Goal: Information Seeking & Learning: Learn about a topic

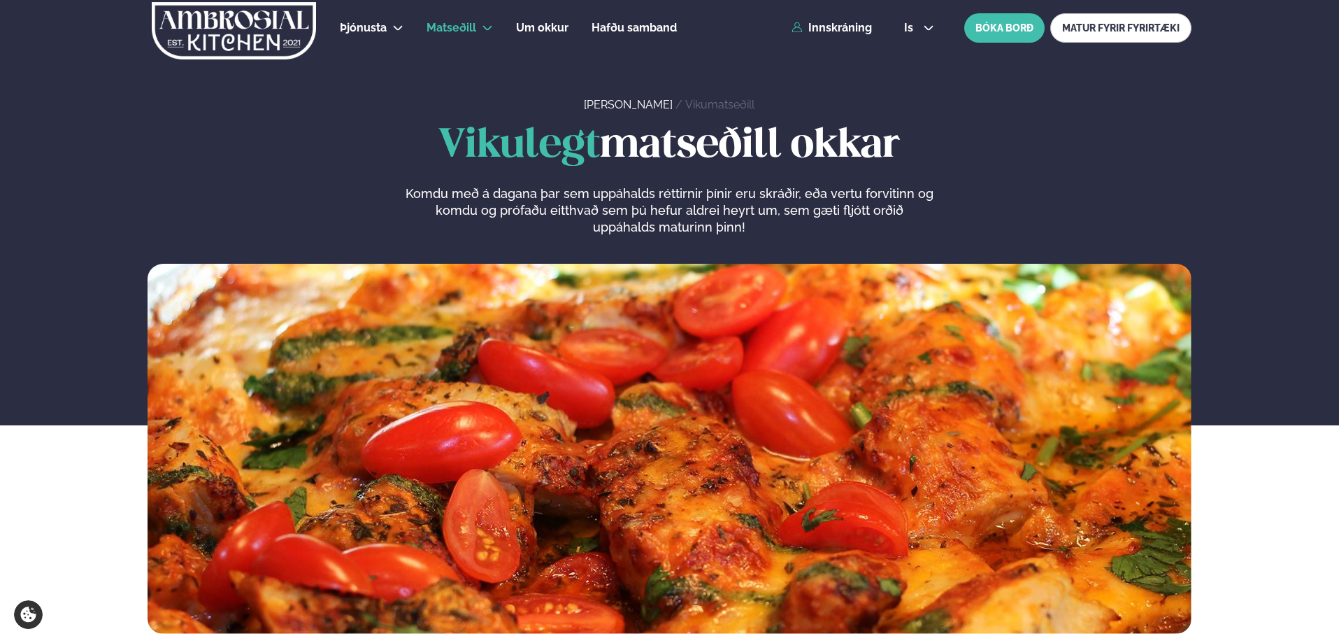
scroll to position [630, 0]
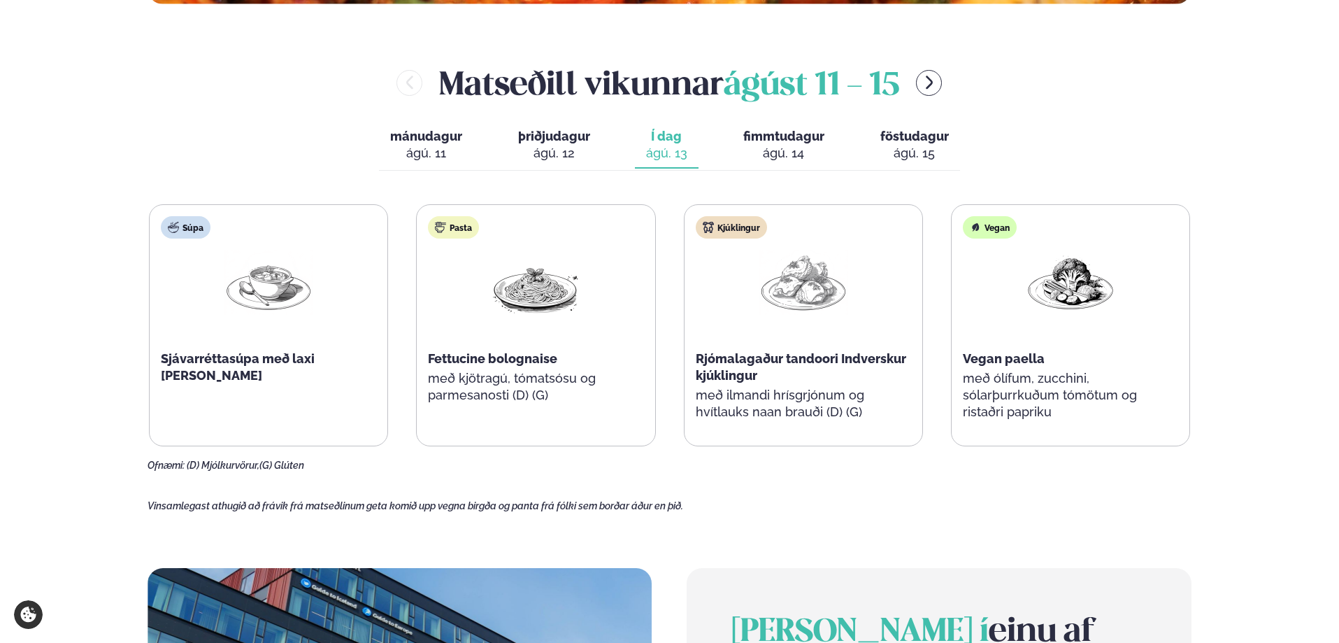
click at [787, 140] on span "fimmtudagur" at bounding box center [784, 136] width 81 height 15
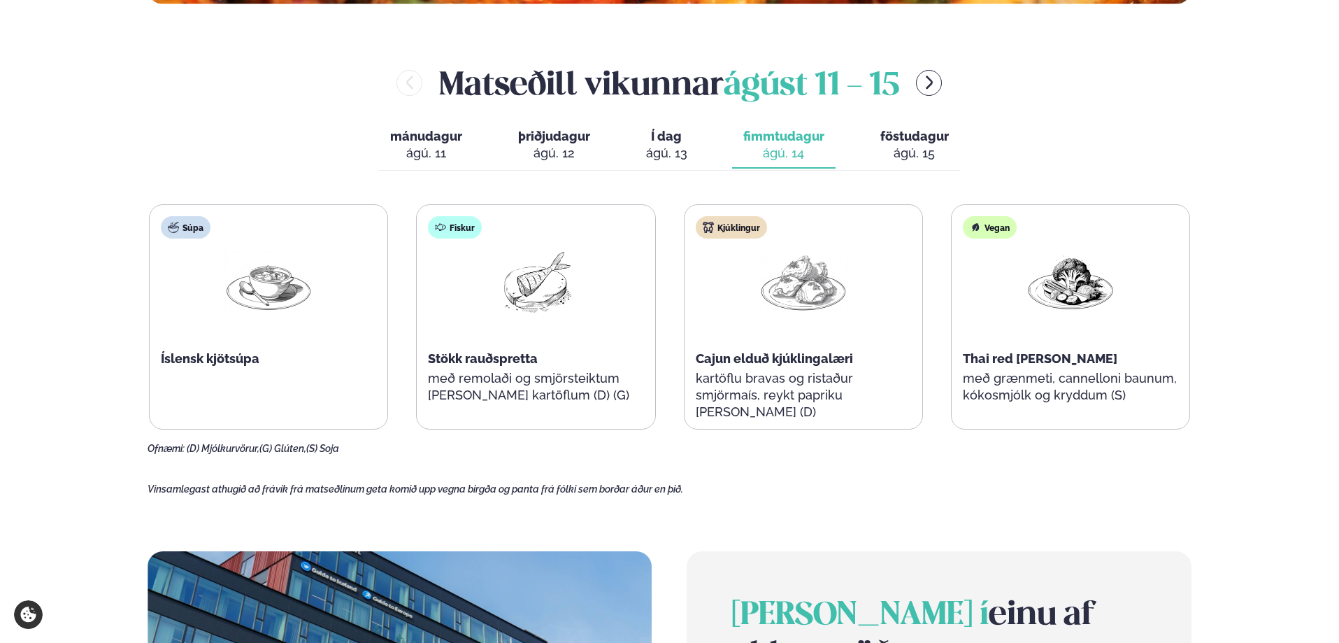
click at [905, 136] on span "föstudagur" at bounding box center [915, 136] width 69 height 15
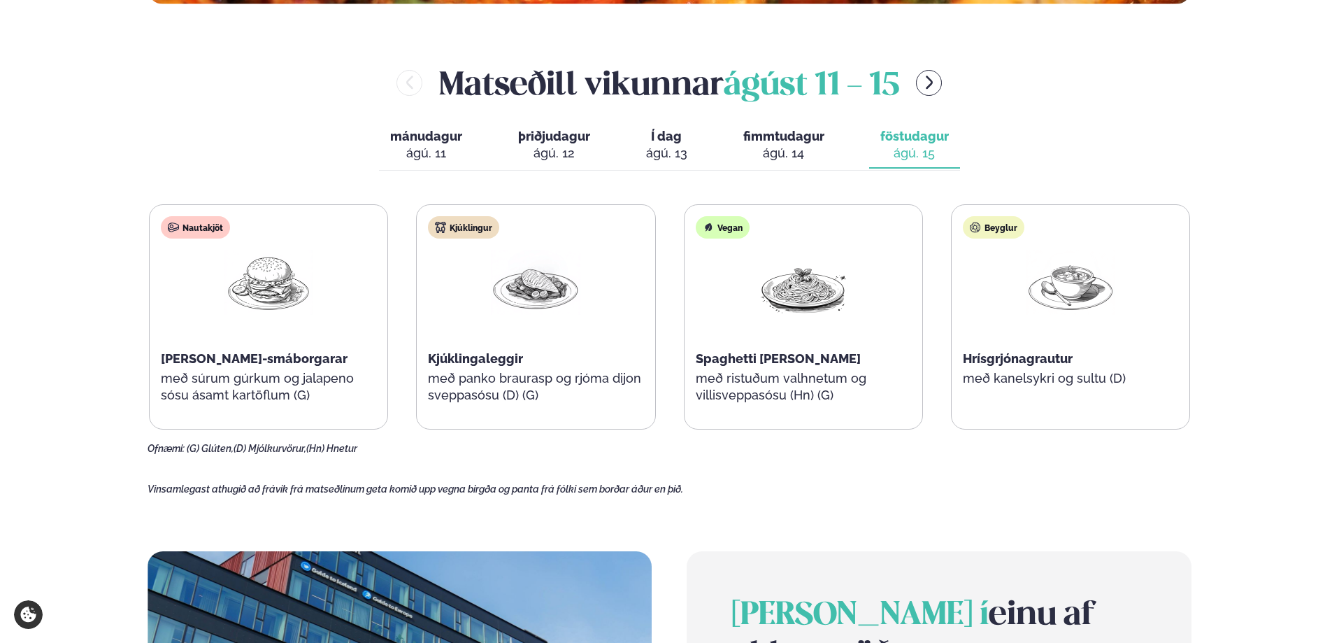
click at [674, 137] on span "Í dag" at bounding box center [666, 136] width 41 height 17
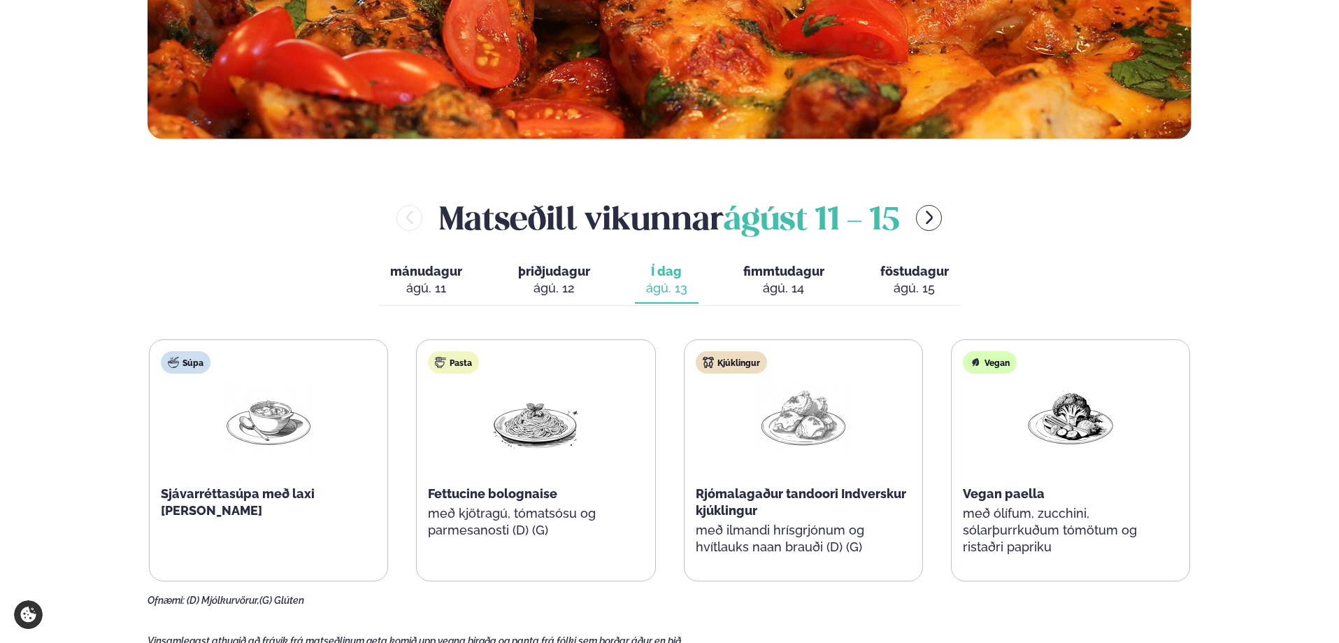
scroll to position [490, 0]
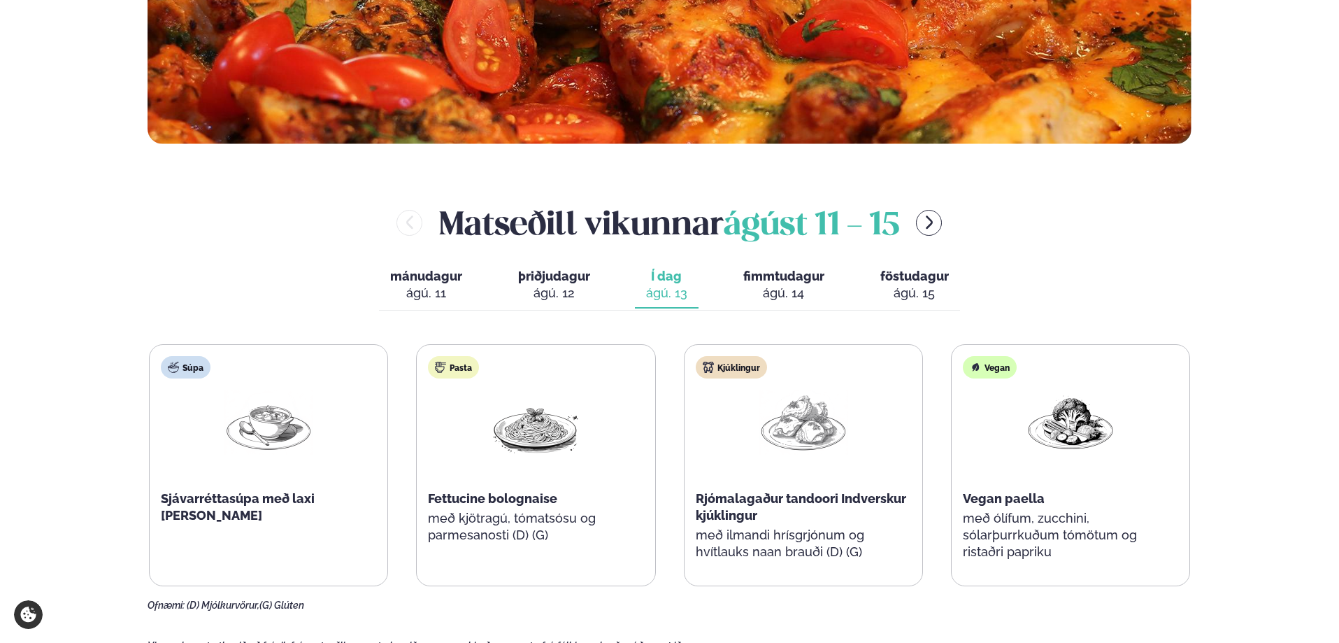
click at [1029, 499] on span "Vegan paella" at bounding box center [1004, 498] width 82 height 15
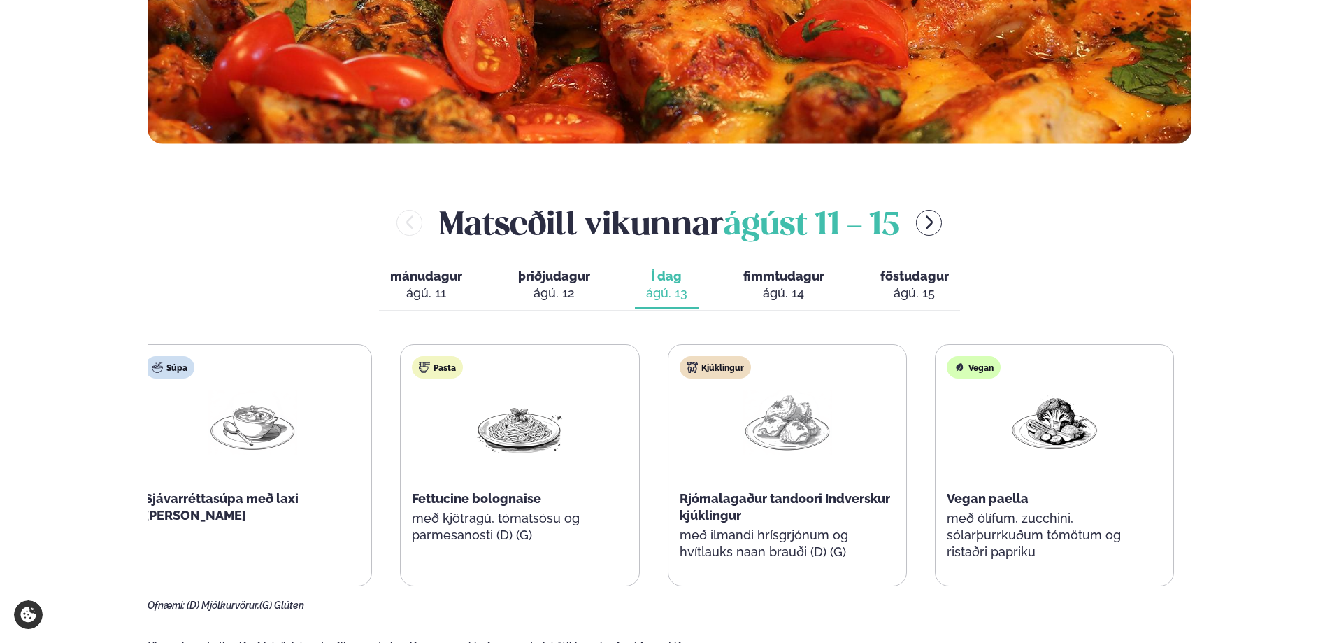
click at [1012, 495] on span "Vegan paella" at bounding box center [988, 498] width 82 height 15
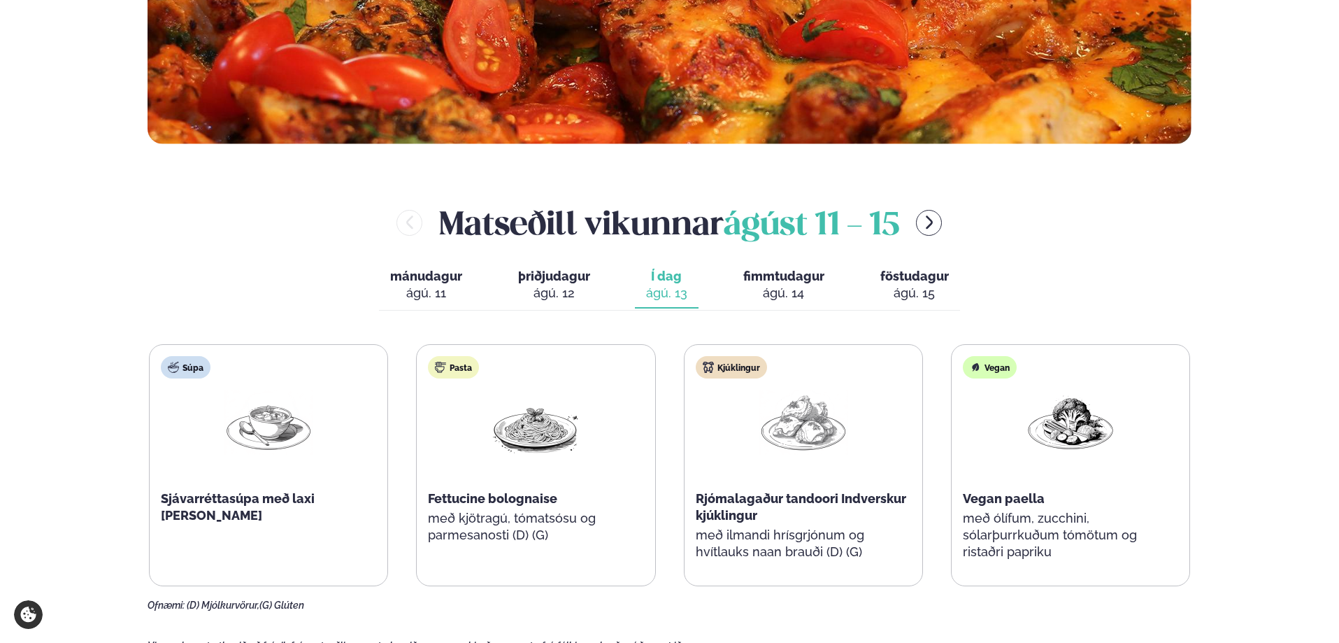
click at [797, 294] on div "ágú. 14" at bounding box center [784, 293] width 81 height 17
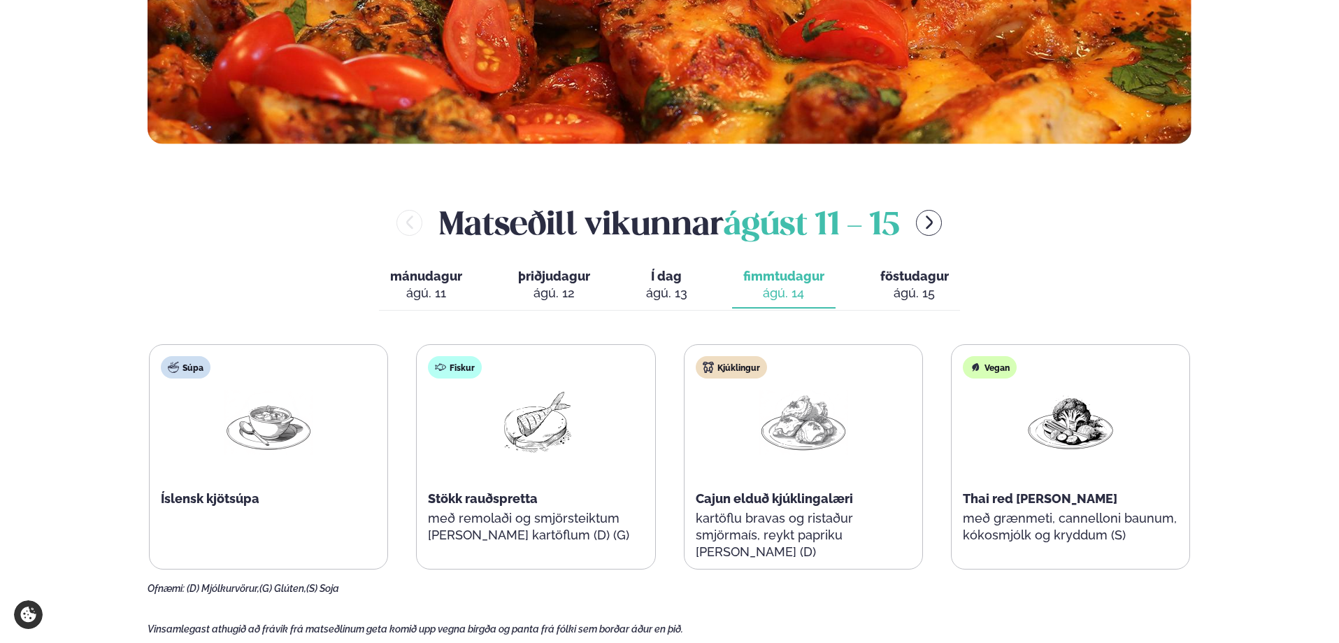
click at [894, 269] on span "föstudagur" at bounding box center [915, 276] width 69 height 15
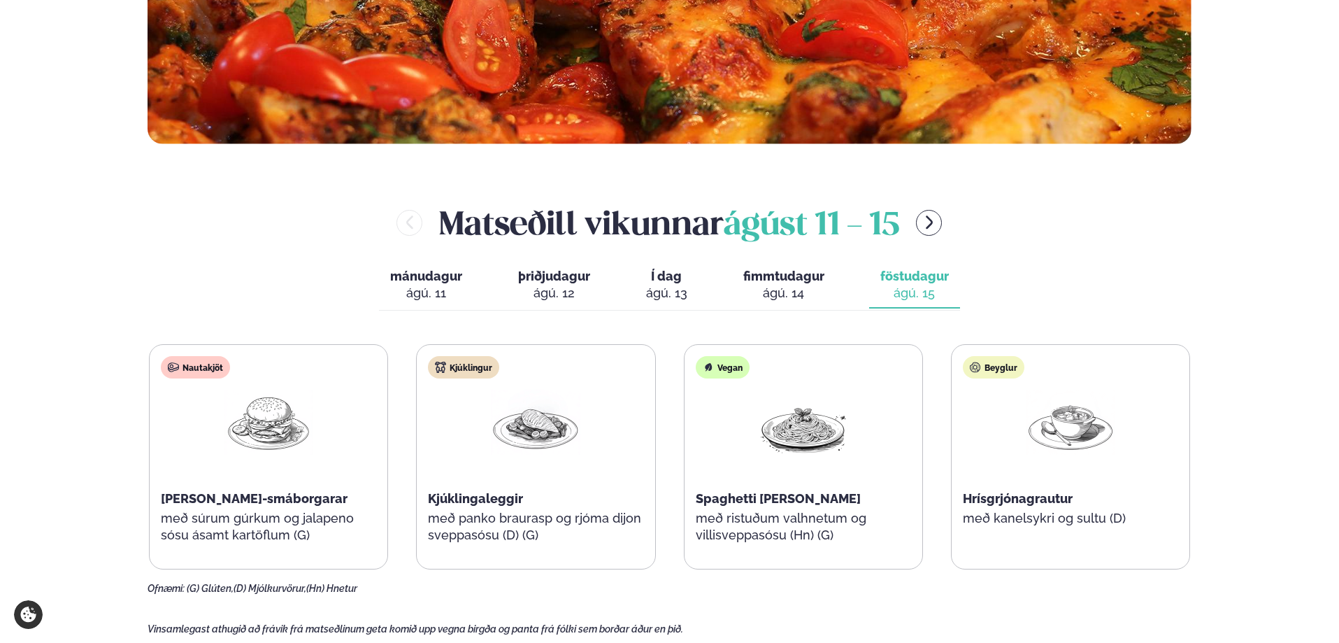
drag, startPoint x: 773, startPoint y: 279, endPoint x: 548, endPoint y: 275, distance: 225.3
click at [748, 275] on span "fimmtudagur" at bounding box center [784, 276] width 81 height 15
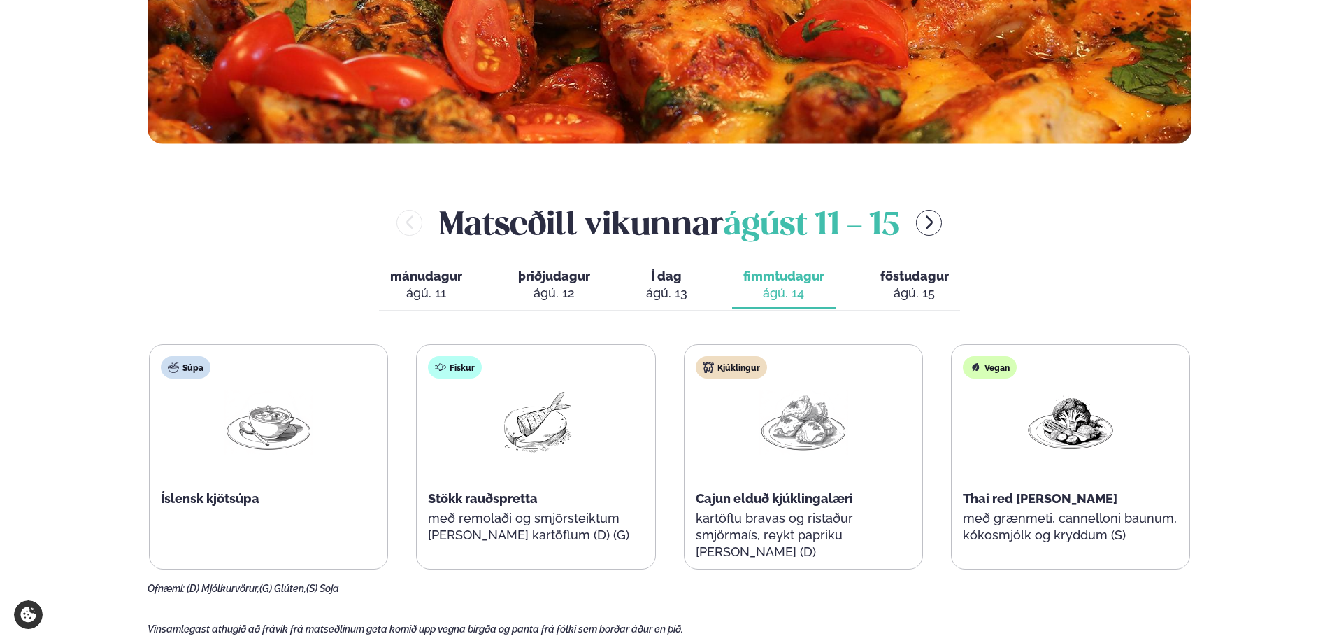
click at [677, 292] on div "ágú. 13" at bounding box center [666, 293] width 41 height 17
